Goal: Information Seeking & Learning: Learn about a topic

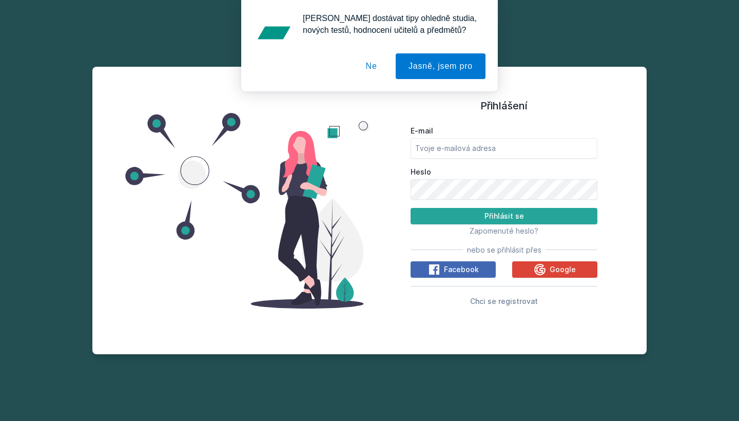
click at [366, 65] on button "Ne" at bounding box center [371, 66] width 37 height 26
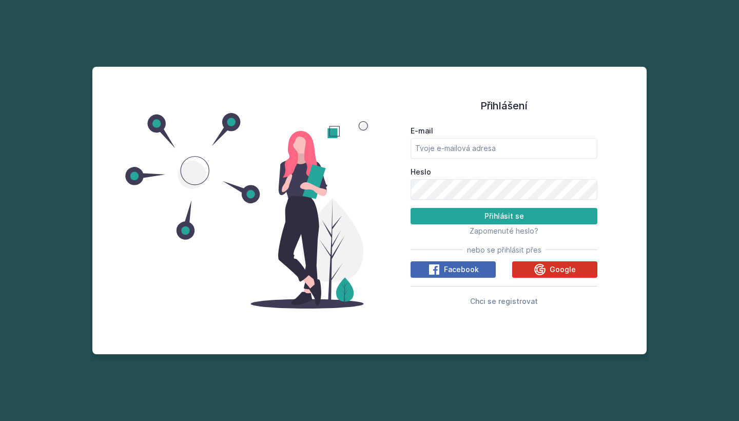
click at [532, 271] on button "Google" at bounding box center [554, 269] width 85 height 16
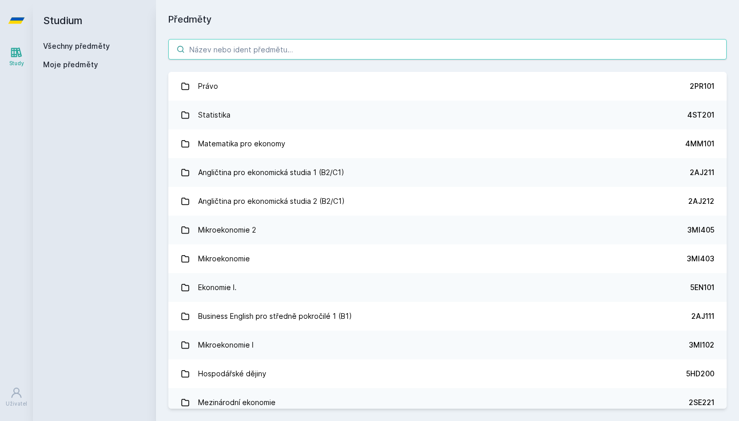
click at [284, 49] on input "search" at bounding box center [447, 49] width 558 height 21
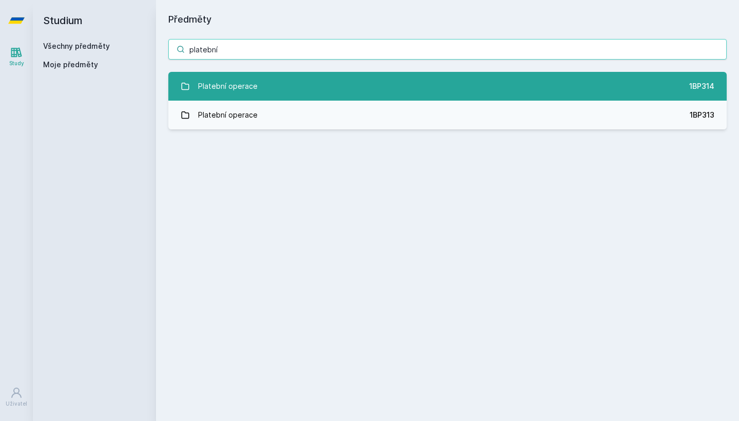
type input "platební"
click at [250, 90] on div "Platební operace" at bounding box center [227, 86] width 59 height 21
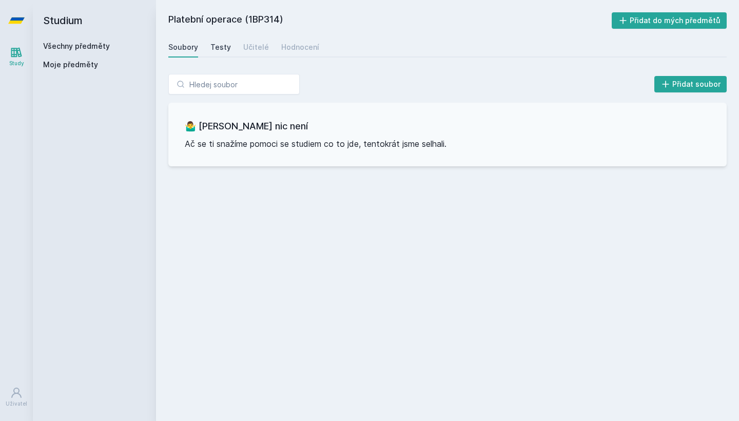
click at [218, 45] on div "Testy" at bounding box center [220, 47] width 21 height 10
click at [248, 47] on div "Učitelé" at bounding box center [256, 47] width 26 height 10
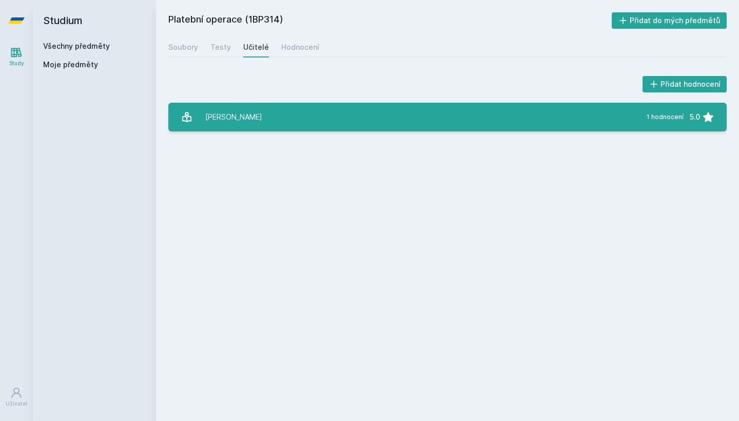
click at [275, 114] on link "Hládek Tomáš 1 hodnocení 5.0" at bounding box center [447, 117] width 558 height 29
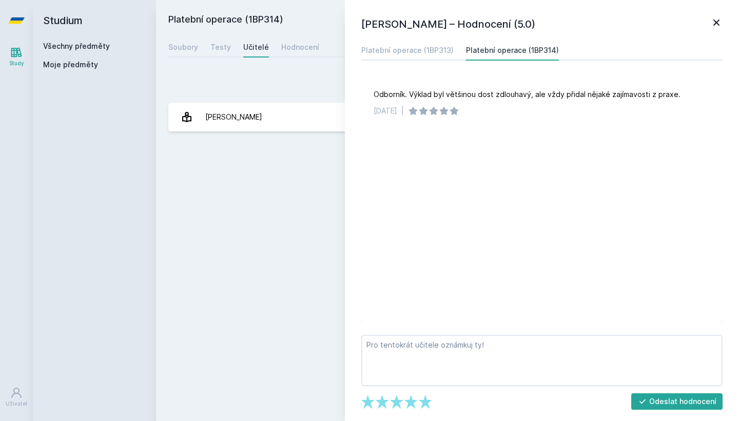
click at [713, 27] on icon at bounding box center [716, 22] width 12 height 12
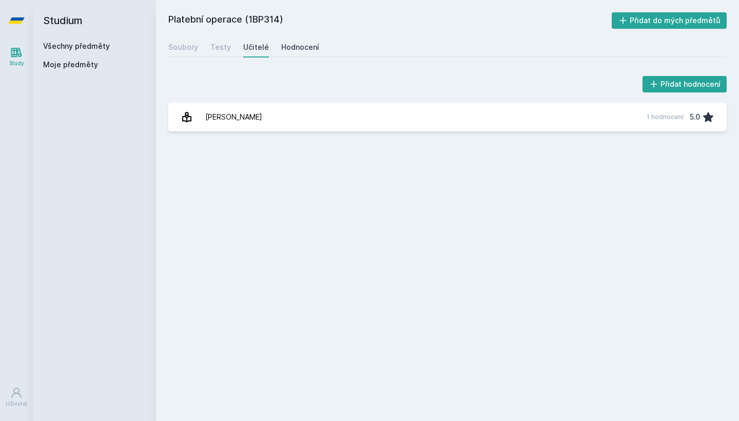
click at [311, 49] on div "Hodnocení" at bounding box center [300, 47] width 38 height 10
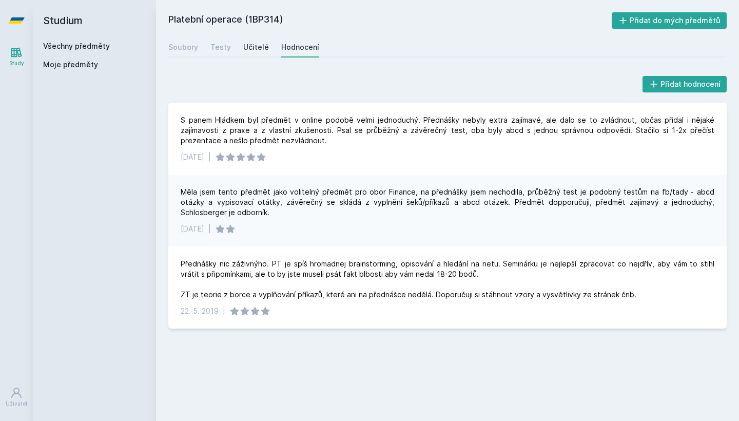
click at [245, 41] on link "Učitelé" at bounding box center [256, 47] width 26 height 21
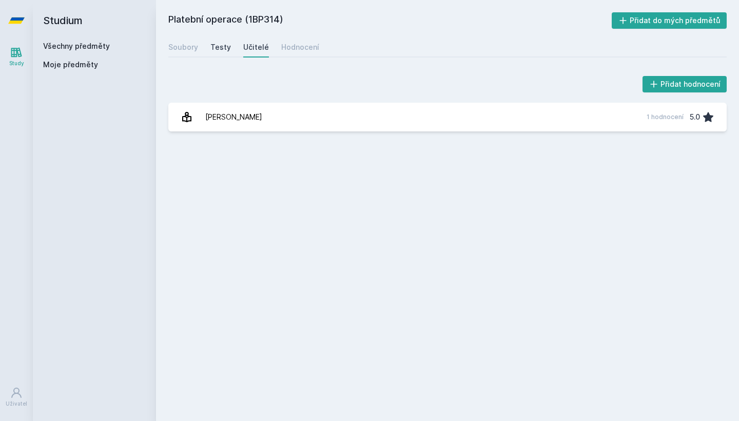
click at [223, 50] on div "Testy" at bounding box center [220, 47] width 21 height 10
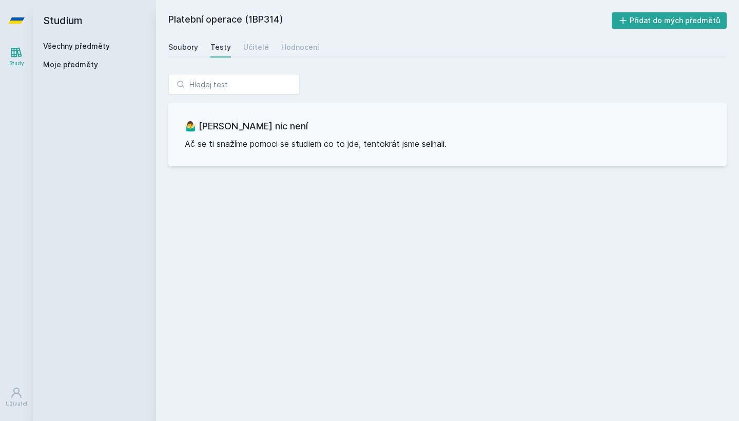
click at [185, 49] on div "Soubory" at bounding box center [183, 47] width 30 height 10
click at [212, 47] on div "Testy" at bounding box center [220, 47] width 21 height 10
click at [259, 51] on div "Učitelé" at bounding box center [256, 47] width 26 height 10
